Goal: Navigation & Orientation: Understand site structure

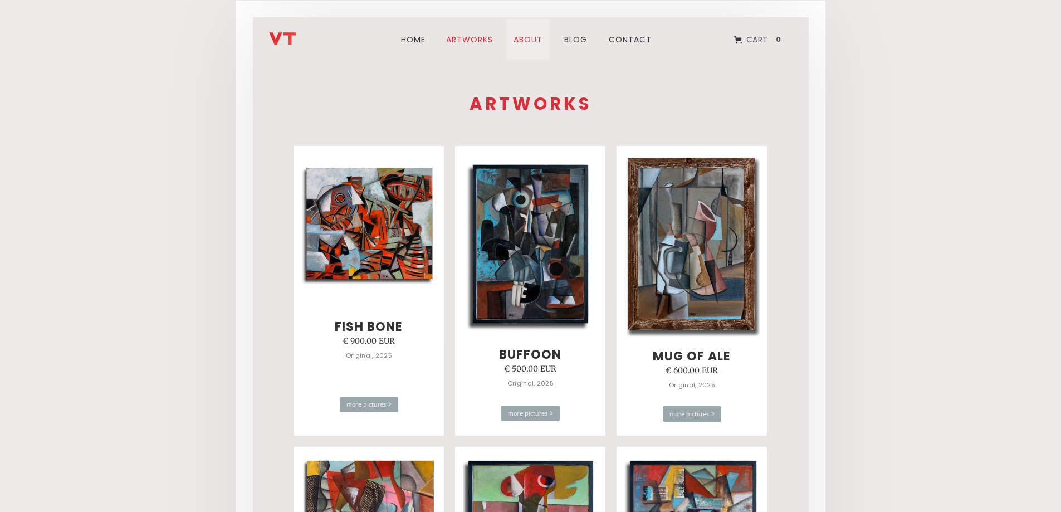
click at [521, 41] on link "about" at bounding box center [528, 39] width 42 height 40
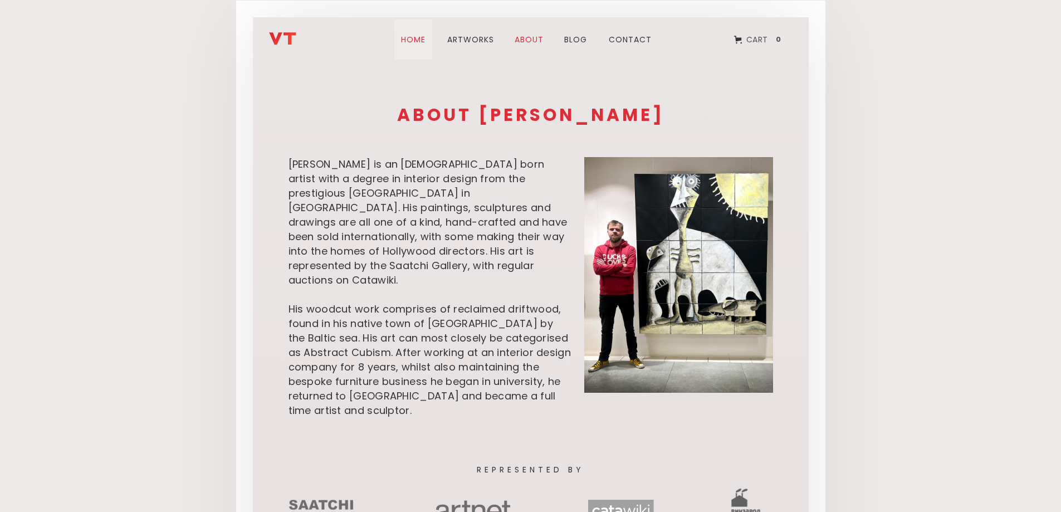
click at [417, 42] on link "Home" at bounding box center [413, 39] width 38 height 40
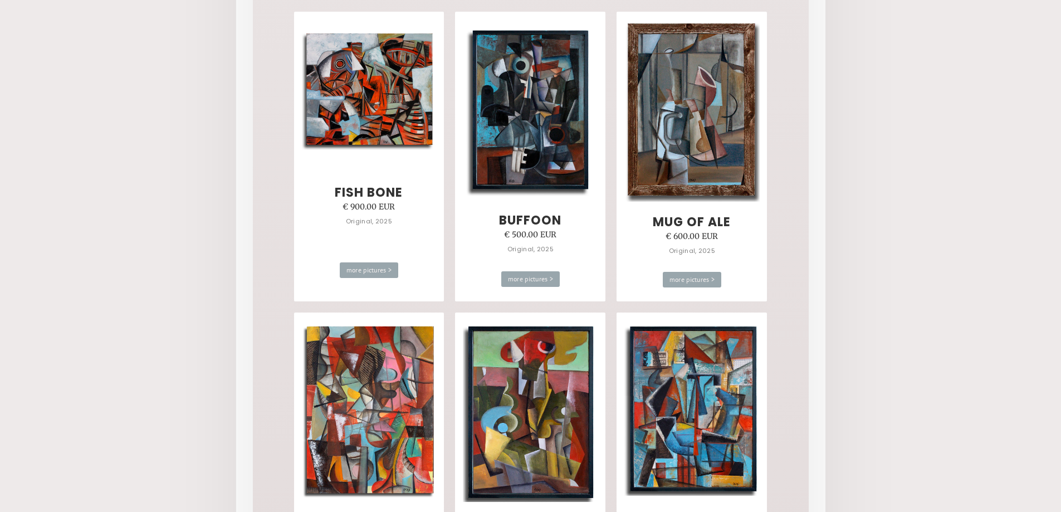
scroll to position [390, 0]
